Goal: Complete application form

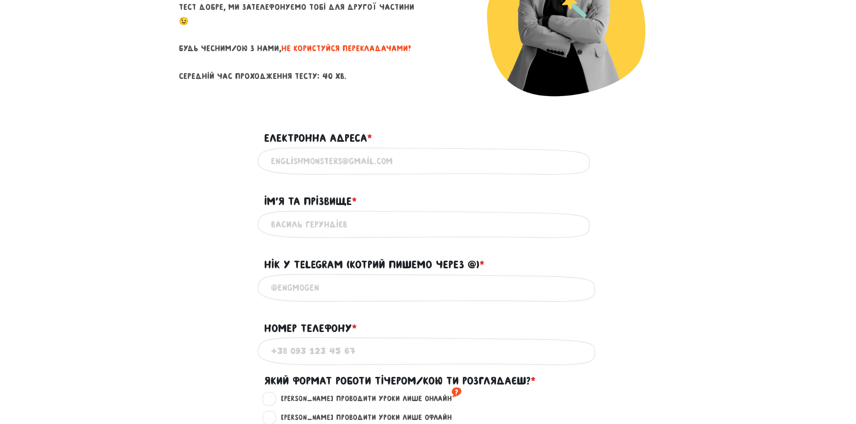
scroll to position [180, 0]
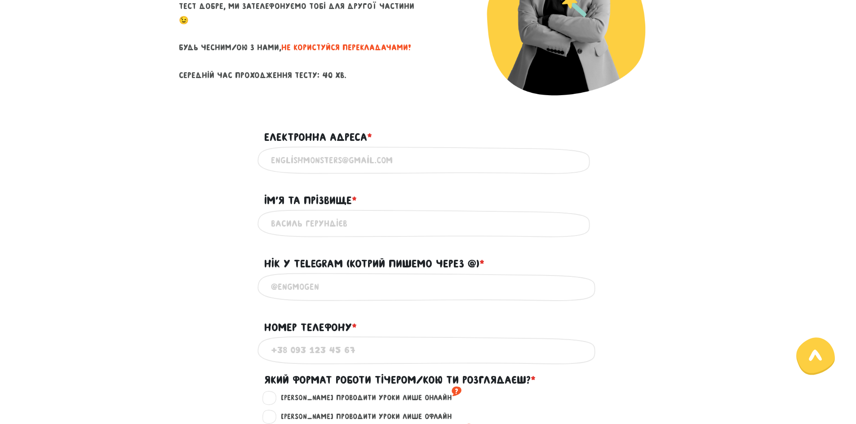
click at [351, 162] on input "Електронна адреса * ?" at bounding box center [428, 160] width 314 height 20
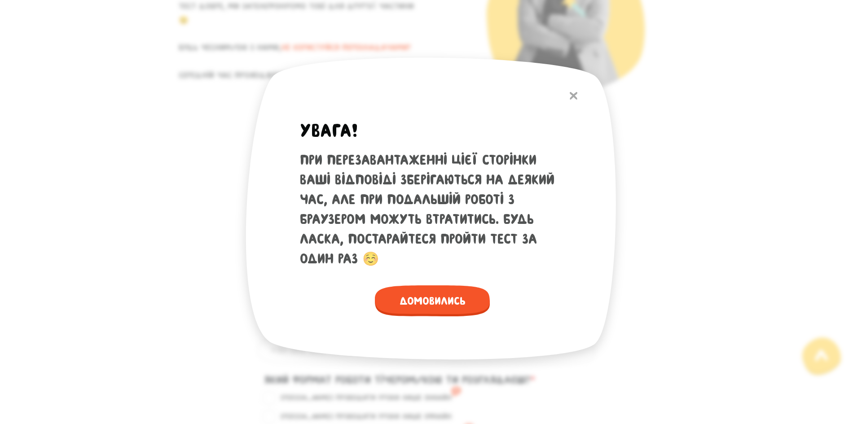
click at [568, 94] on button at bounding box center [574, 95] width 17 height 19
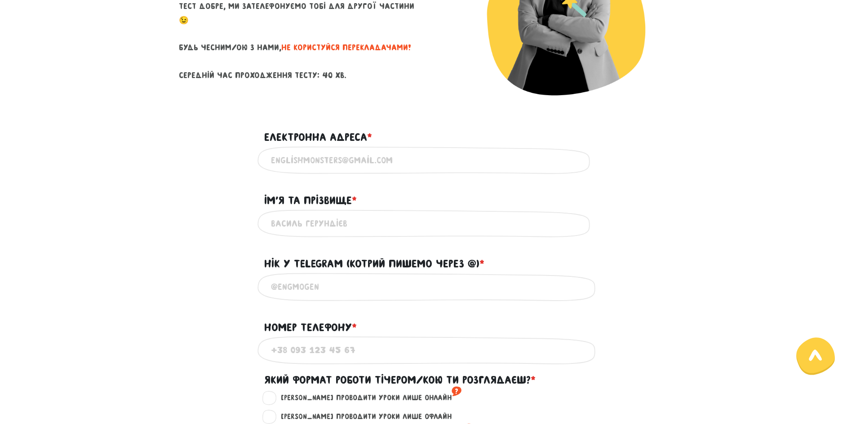
click at [372, 165] on input "Електронна адреса * ?" at bounding box center [428, 160] width 314 height 20
type input "[EMAIL_ADDRESS][DOMAIN_NAME]"
type input "0879937795"
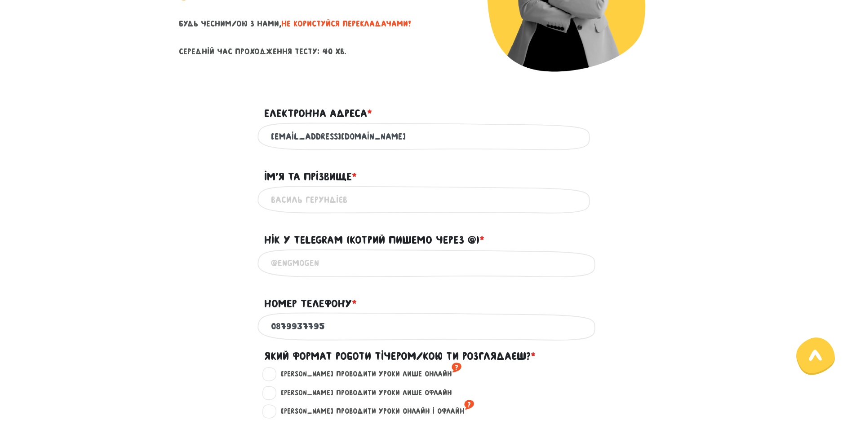
scroll to position [225, 0]
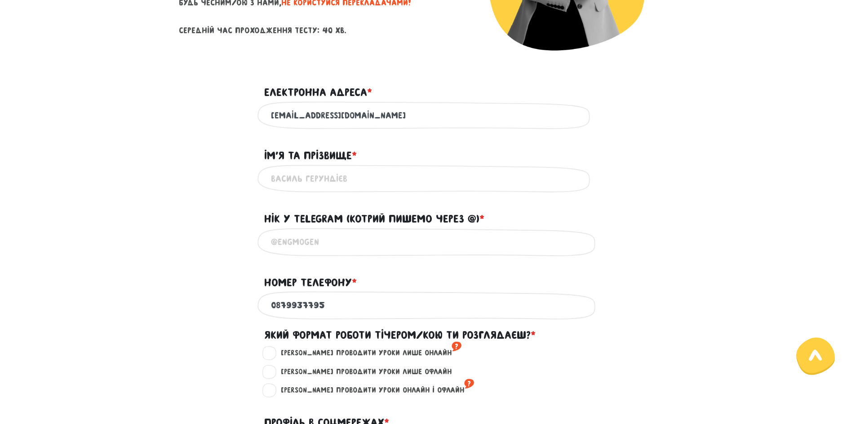
click at [377, 179] on input "Ім'я та прізвище * ?" at bounding box center [428, 179] width 314 height 20
type input "Y"
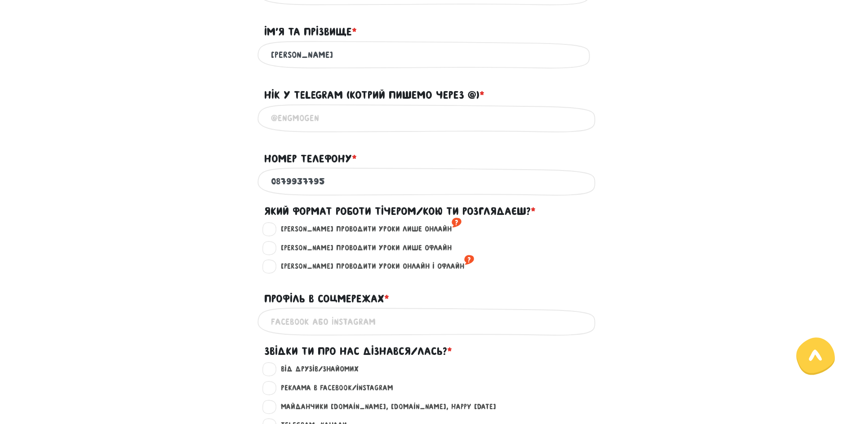
scroll to position [359, 0]
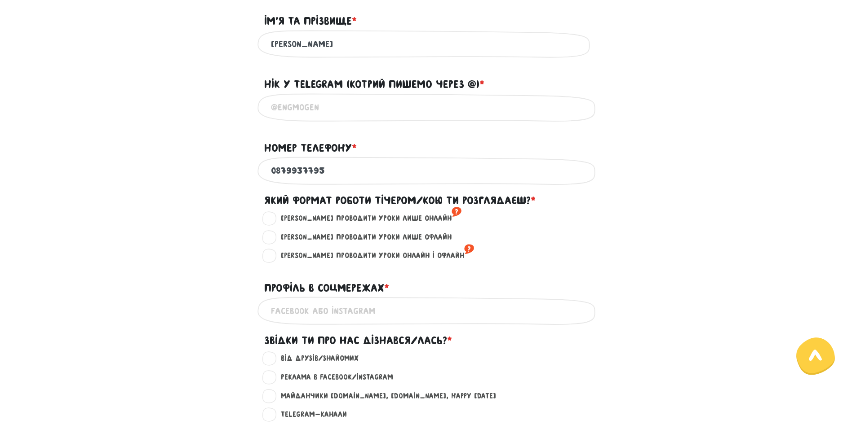
type input "[PERSON_NAME]"
click at [332, 108] on input "@" at bounding box center [428, 107] width 314 height 20
click at [330, 104] on input "@" at bounding box center [428, 107] width 314 height 20
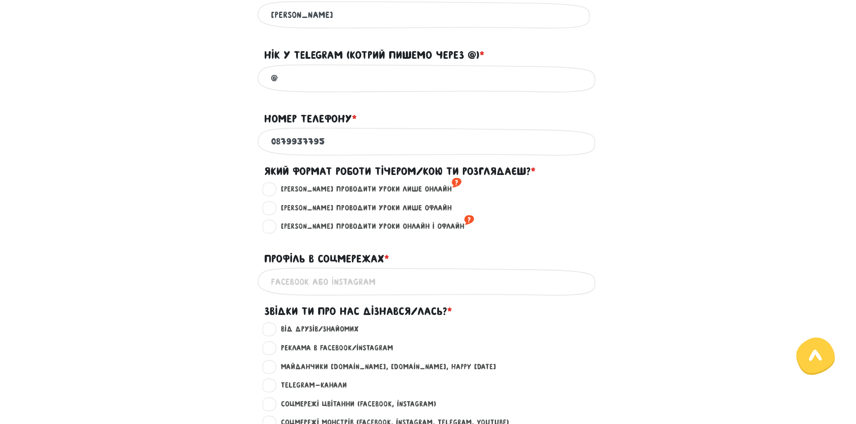
scroll to position [404, 0]
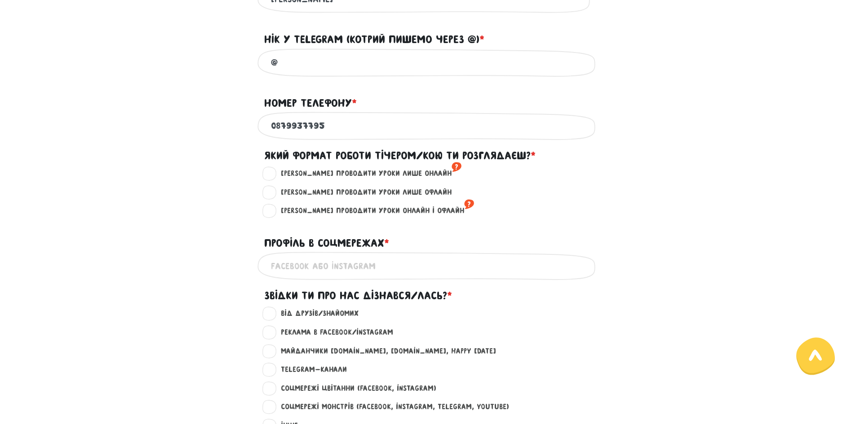
click at [327, 73] on input "@" at bounding box center [428, 63] width 314 height 20
click at [323, 68] on input "@" at bounding box center [428, 63] width 314 height 20
type input "@"
drag, startPoint x: 343, startPoint y: 131, endPoint x: 263, endPoint y: 134, distance: 80.0
click at [263, 134] on div "0879937795 Використовуй тільки цифри" at bounding box center [427, 126] width 341 height 28
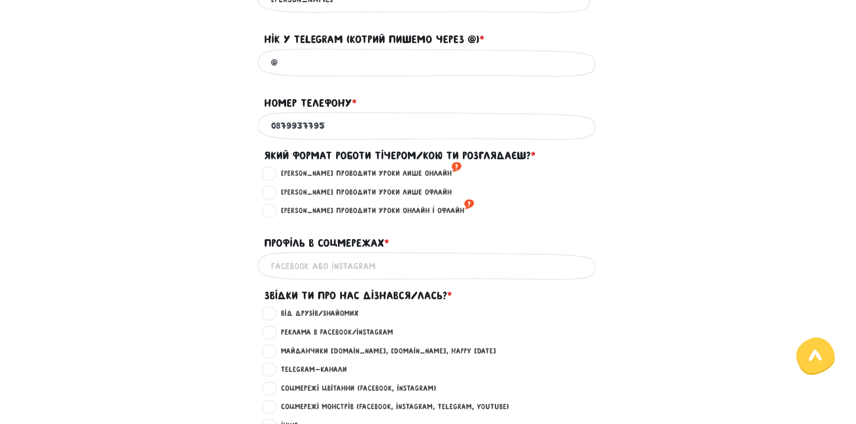
type input "0954400762"
drag, startPoint x: 317, startPoint y: 74, endPoint x: 316, endPoint y: 67, distance: 6.8
click at [317, 73] on input "@" at bounding box center [428, 63] width 314 height 20
click at [316, 67] on input "@" at bounding box center [428, 63] width 314 height 20
type input "@"
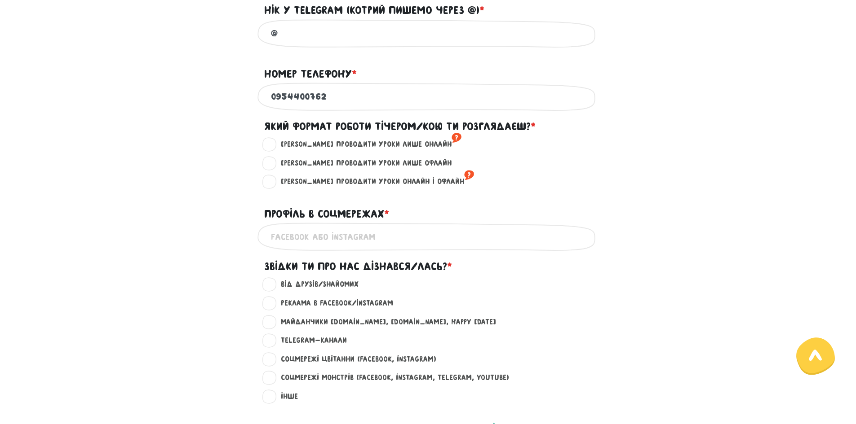
scroll to position [449, 0]
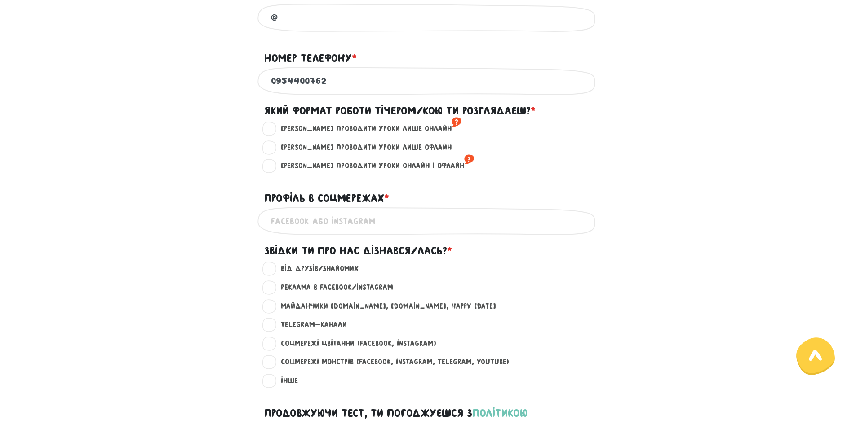
click at [273, 167] on label "[PERSON_NAME] проводити уроки онлайн і офлайн ?" at bounding box center [373, 166] width 201 height 12
click at [272, 167] on input "[PERSON_NAME] проводити уроки онлайн і офлайн ?" at bounding box center [269, 164] width 7 height 9
radio input "true"
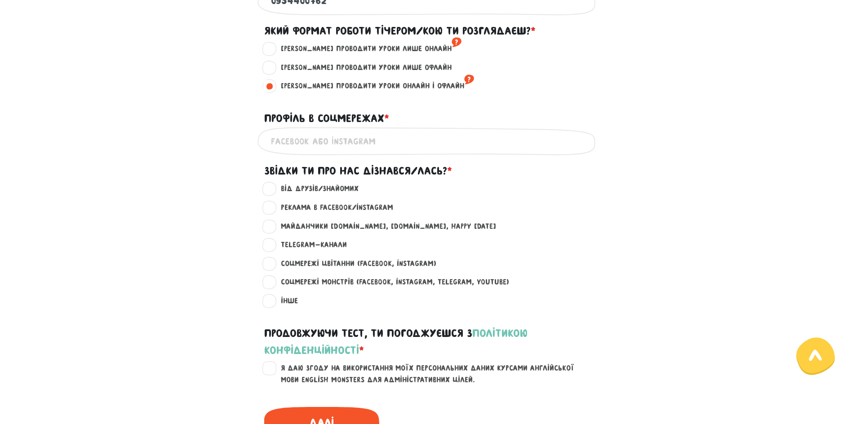
scroll to position [539, 0]
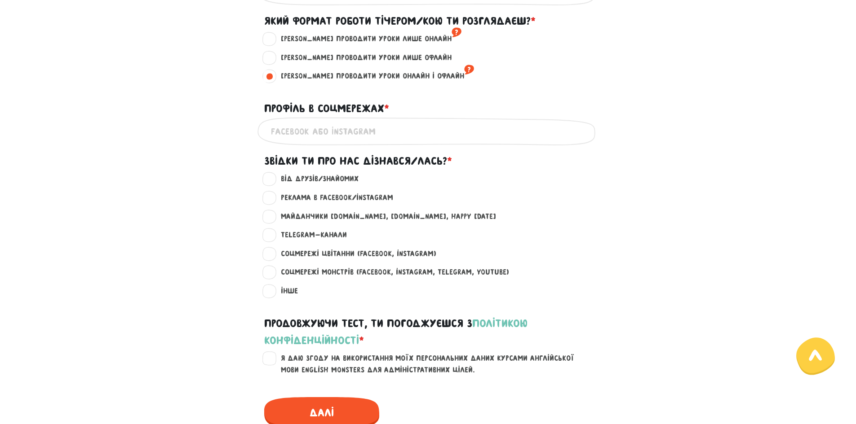
click at [273, 45] on label "[PERSON_NAME] проводити уроки лише онлайн ?" at bounding box center [367, 39] width 188 height 12
click at [270, 42] on input "[PERSON_NAME] проводити уроки лише онлайн ?" at bounding box center [269, 37] width 7 height 9
radio input "true"
click at [273, 64] on label "[PERSON_NAME] проводити уроки лише офлайн ?" at bounding box center [362, 58] width 178 height 12
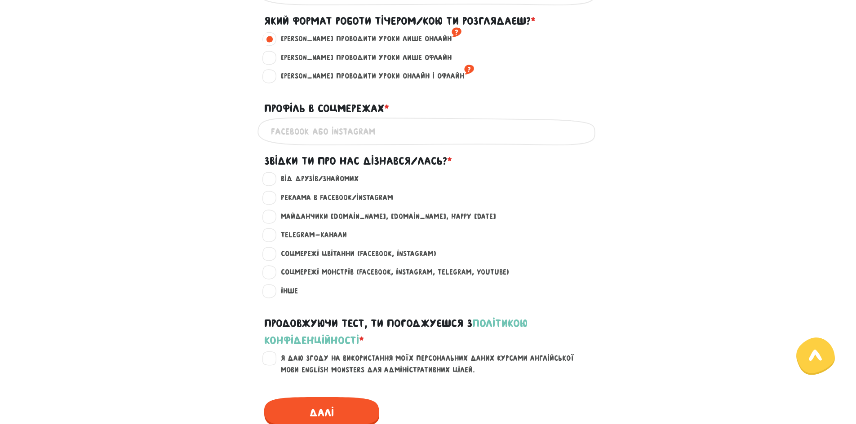
click at [273, 61] on input "[PERSON_NAME] проводити уроки лише офлайн ?" at bounding box center [269, 56] width 7 height 9
radio input "true"
click at [273, 82] on label "[PERSON_NAME] проводити уроки онлайн і офлайн ?" at bounding box center [373, 77] width 201 height 12
click at [272, 80] on input "[PERSON_NAME] проводити уроки онлайн і офлайн ?" at bounding box center [269, 75] width 7 height 9
radio input "true"
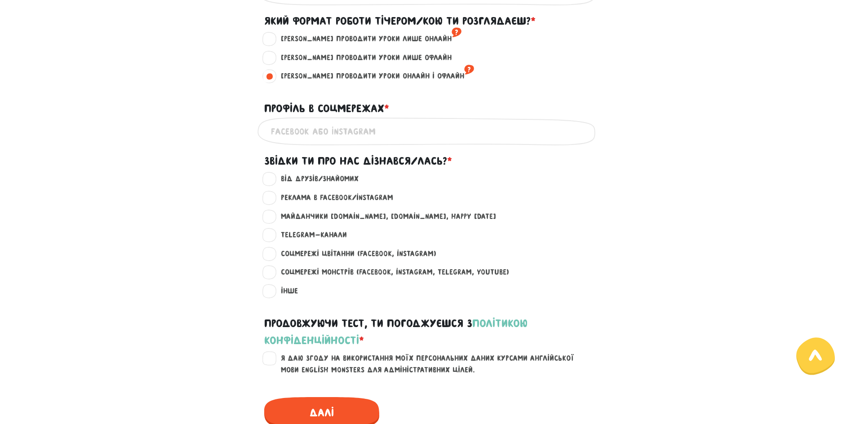
click at [273, 64] on label "[PERSON_NAME] проводити уроки лише офлайн ?" at bounding box center [362, 58] width 178 height 12
click at [268, 61] on input "[PERSON_NAME] проводити уроки лише офлайн ?" at bounding box center [269, 56] width 7 height 9
radio input "true"
click at [273, 78] on label "[PERSON_NAME] проводити уроки онлайн і офлайн ?" at bounding box center [373, 77] width 201 height 12
click at [270, 78] on input "[PERSON_NAME] проводити уроки онлайн і офлайн ?" at bounding box center [269, 75] width 7 height 9
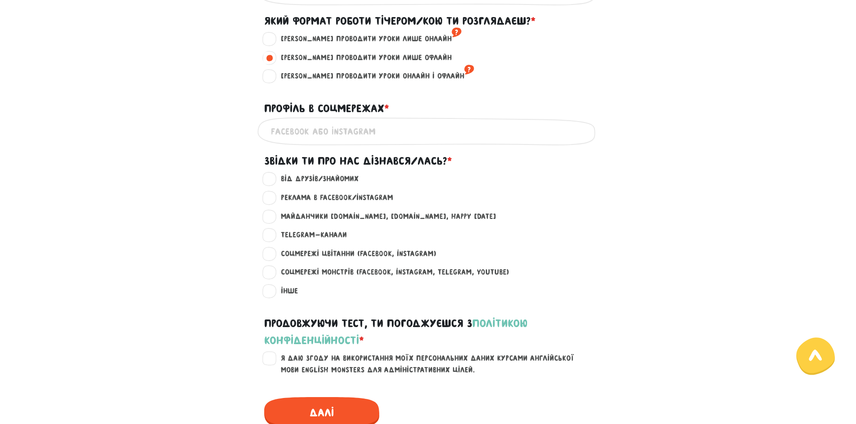
radio input "true"
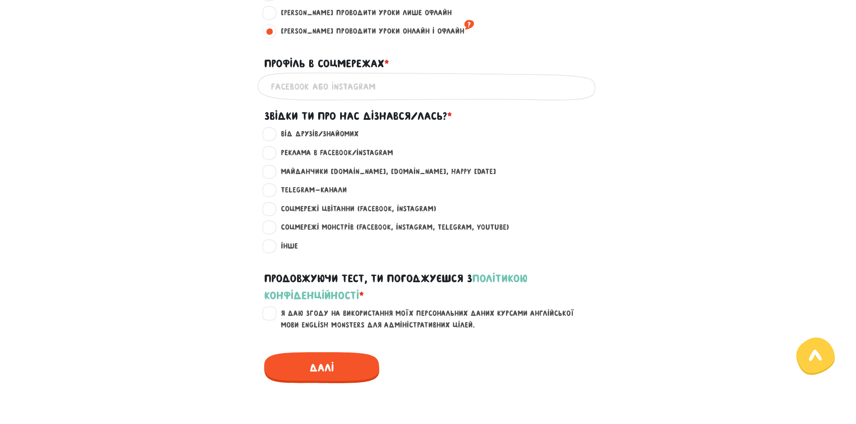
click at [373, 92] on input "Профіль в соцмережах * ?" at bounding box center [428, 86] width 314 height 20
type input "т"
type input "nataliia_bhnk"
click at [375, 159] on label "Реклама в Facebook/Instagram ?" at bounding box center [333, 153] width 120 height 12
click at [274, 156] on input "Реклама в Facebook/Instagram ?" at bounding box center [269, 151] width 7 height 9
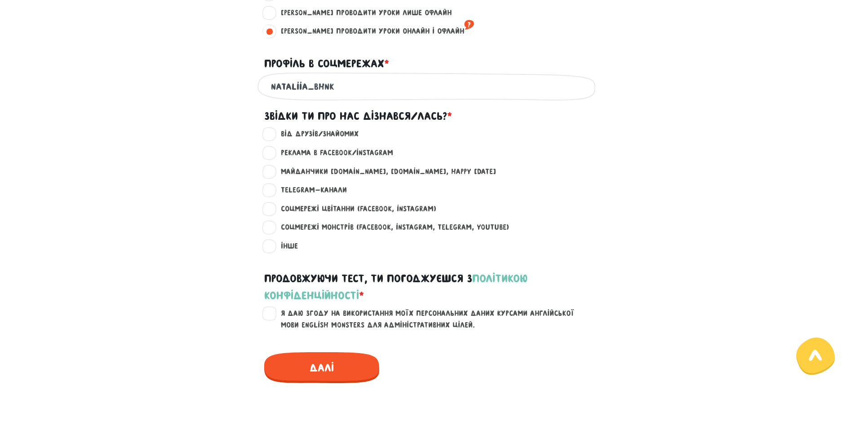
radio input "true"
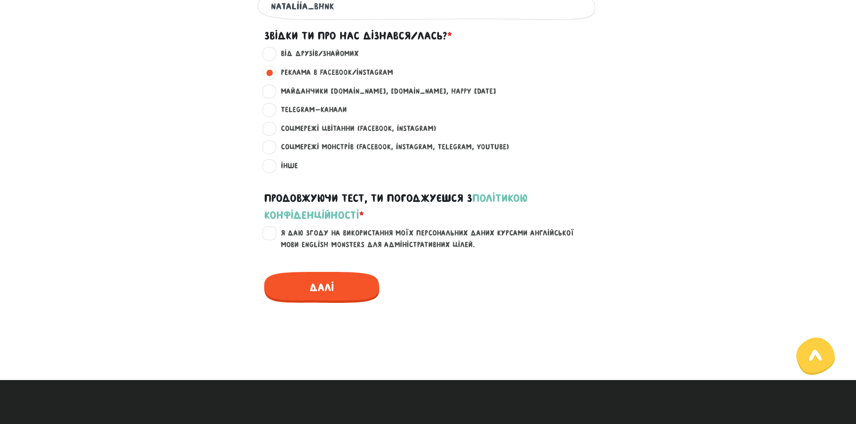
scroll to position [674, 0]
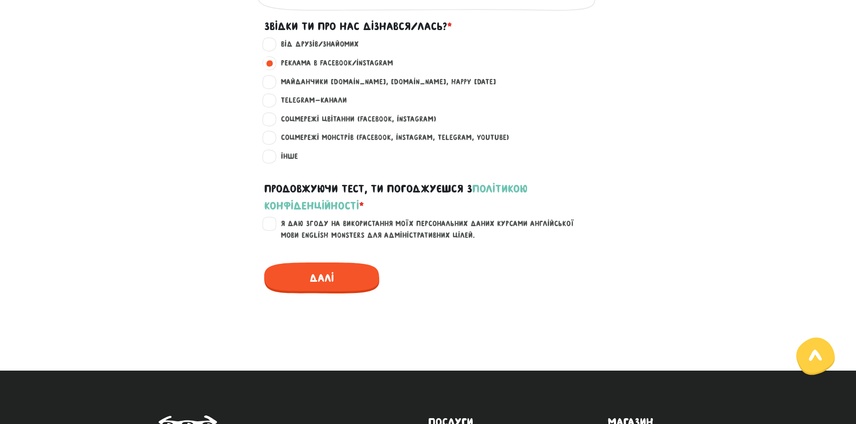
click at [273, 233] on label "Я даю згоду на використання моїх персональних даних курсами англійської мови En…" at bounding box center [433, 229] width 321 height 23
click at [268, 227] on input "Я даю згоду на використання моїх персональних даних курсами англійської мови En…" at bounding box center [269, 222] width 7 height 9
checkbox input "true"
click at [323, 284] on span "Далі" at bounding box center [321, 278] width 115 height 31
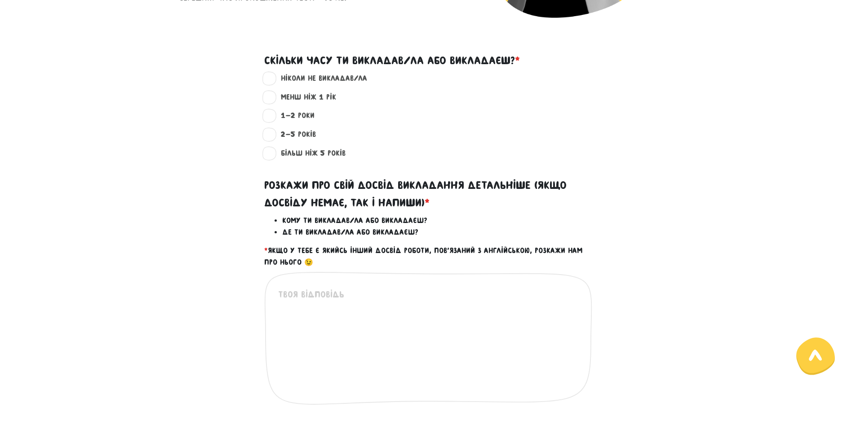
scroll to position [212, 0]
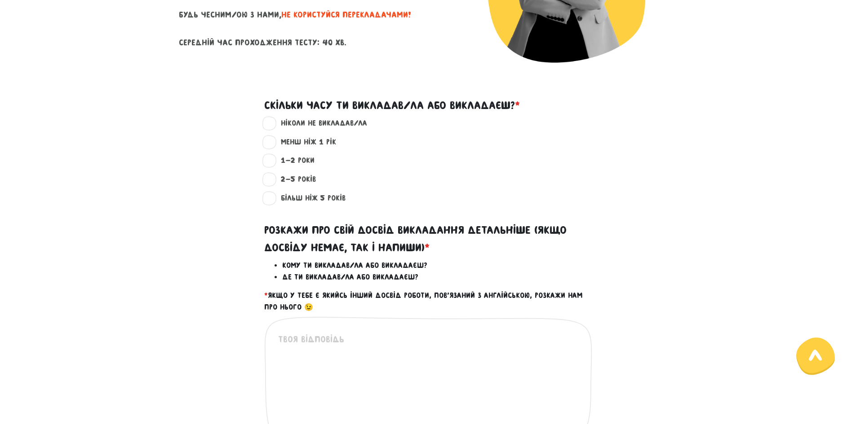
click at [305, 158] on label "1-2 роки ?" at bounding box center [293, 161] width 41 height 12
click at [274, 158] on input "1-2 роки ?" at bounding box center [269, 159] width 7 height 9
radio input "true"
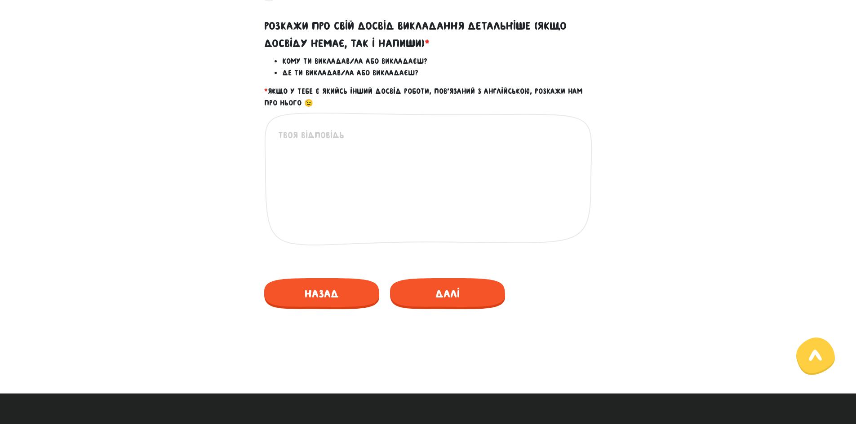
scroll to position [437, 0]
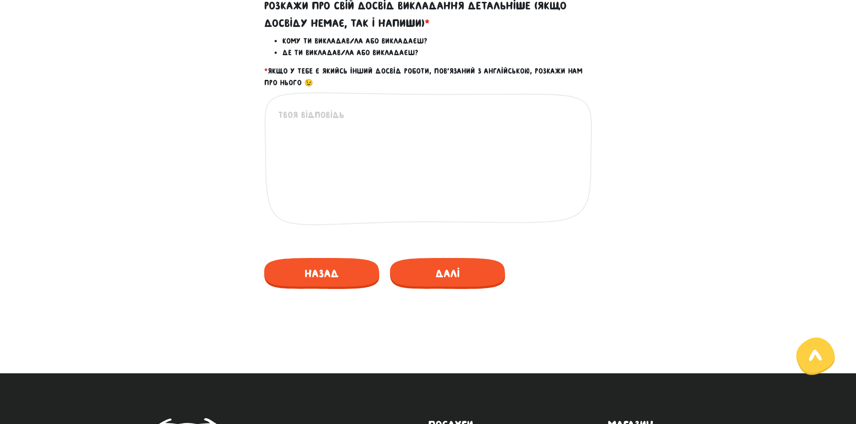
click at [469, 125] on textarea at bounding box center [428, 163] width 301 height 111
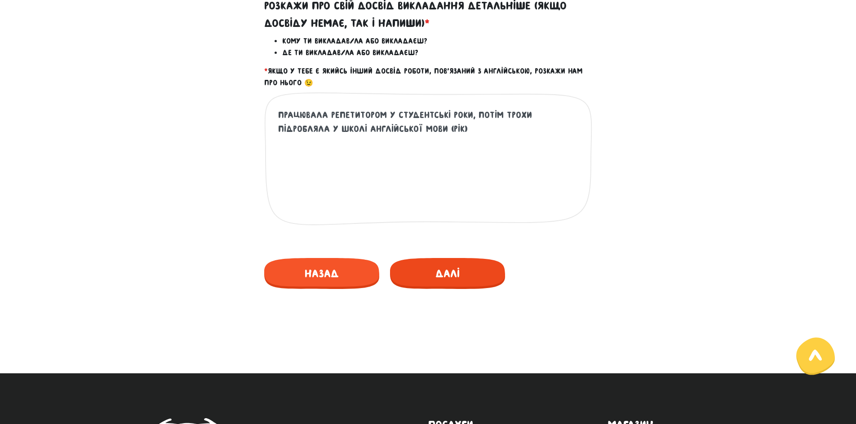
type textarea "Працювала репетитором у студентські роки, потім трохи підробляла у школі англій…"
click at [485, 271] on span "Далі" at bounding box center [447, 273] width 115 height 31
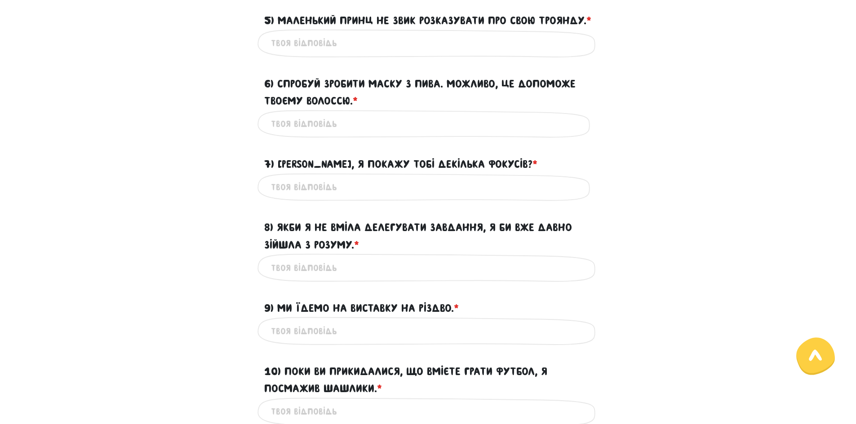
scroll to position [662, 0]
